Goal: Entertainment & Leisure: Browse casually

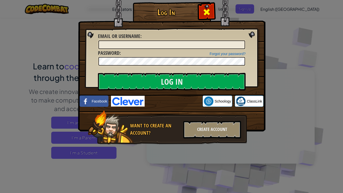
click at [209, 14] on span at bounding box center [207, 12] width 8 height 8
click at [209, 14] on div "Toggle navigation Educators Create Free Account School & District Solutions Tea…" at bounding box center [171, 9] width 345 height 18
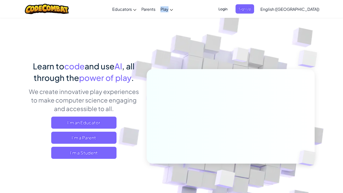
click at [193, 24] on img at bounding box center [227, 110] width 279 height 279
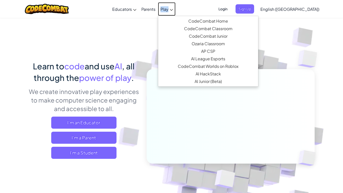
click at [168, 11] on span "Play" at bounding box center [164, 9] width 8 height 5
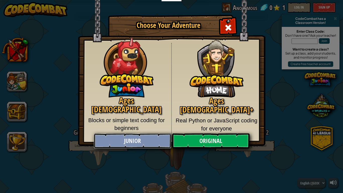
click at [137, 138] on link "Junior" at bounding box center [132, 140] width 77 height 15
